Goal: Use online tool/utility

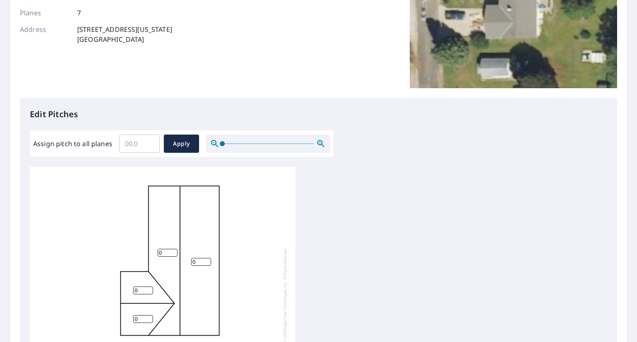
scroll to position [8, 0]
click at [165, 249] on input "0" at bounding box center [167, 253] width 20 height 8
type input "6"
click at [138, 145] on input "Assign pitch to all planes" at bounding box center [139, 143] width 41 height 23
type input "6"
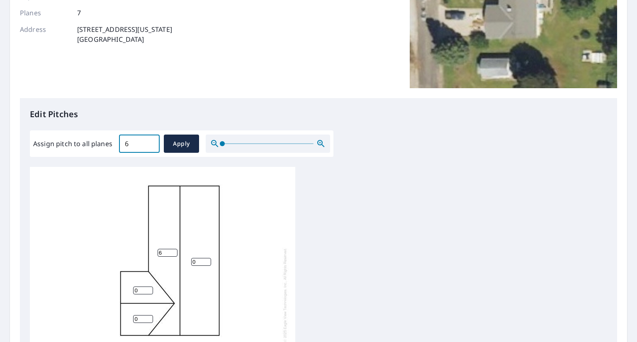
drag, startPoint x: 142, startPoint y: 140, endPoint x: 89, endPoint y: 143, distance: 52.7
click at [89, 143] on div "Assign pitch to all planes 6 ​ Apply" at bounding box center [181, 144] width 297 height 18
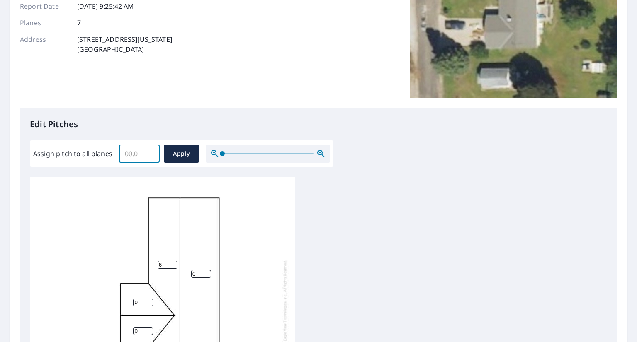
scroll to position [0, 0]
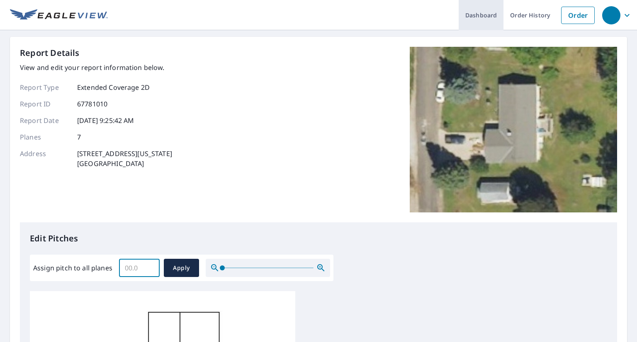
click at [473, 15] on link "Dashboard" at bounding box center [480, 15] width 45 height 30
